Goal: Information Seeking & Learning: Learn about a topic

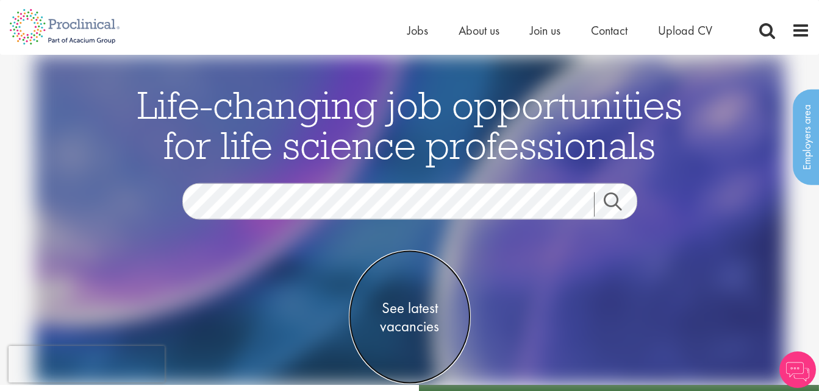
drag, startPoint x: 0, startPoint y: 0, endPoint x: 402, endPoint y: 329, distance: 519.5
click at [402, 329] on span "See latest vacancies" at bounding box center [410, 317] width 122 height 37
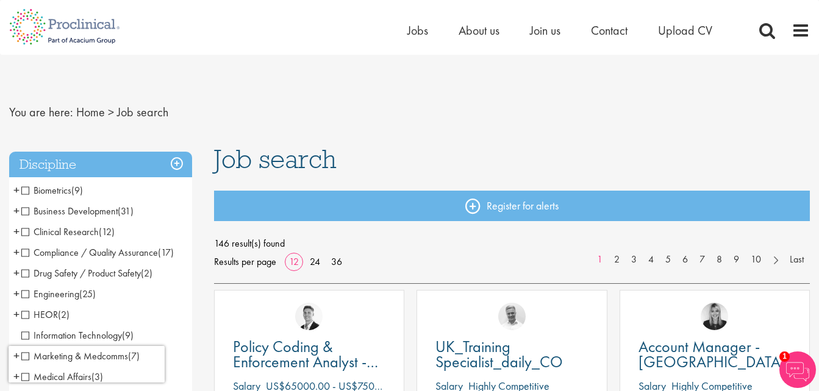
click at [49, 278] on span "Drug Safety / Product Safety" at bounding box center [80, 273] width 119 height 13
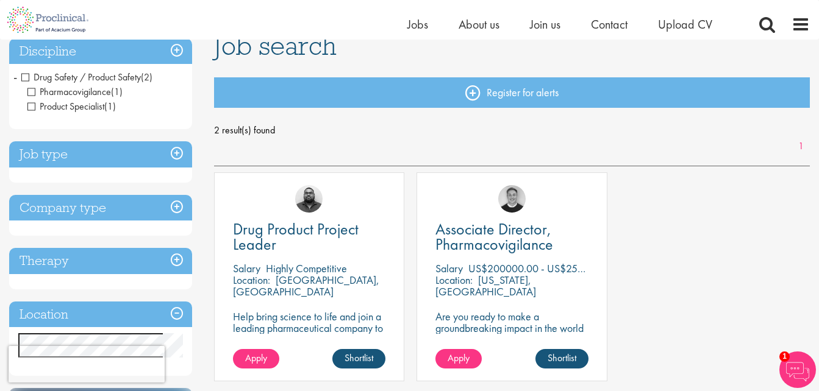
scroll to position [122, 0]
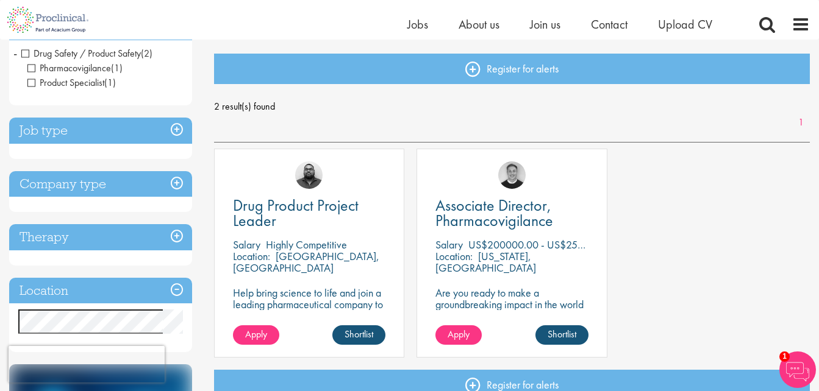
click at [91, 70] on span "Pharmacovigilance" at bounding box center [69, 68] width 84 height 13
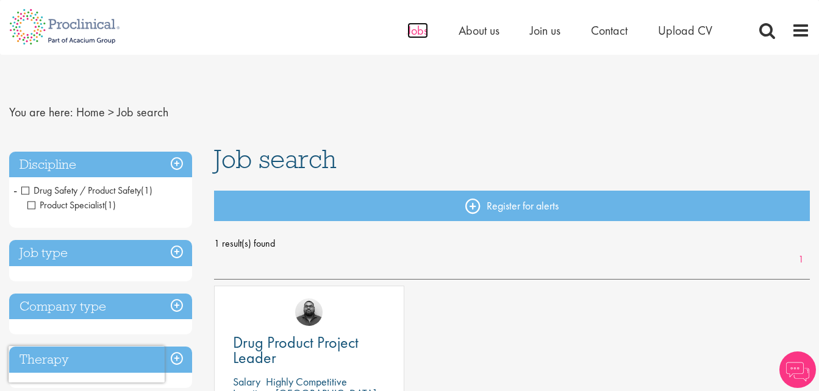
click at [416, 28] on span "Jobs" at bounding box center [417, 31] width 21 height 16
